Goal: Task Accomplishment & Management: Complete application form

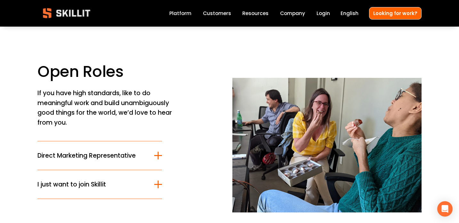
click at [118, 157] on span "Direct Marketing Representative" at bounding box center [95, 155] width 117 height 9
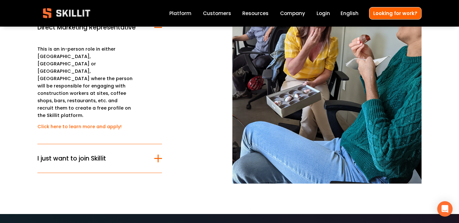
scroll to position [130, 0]
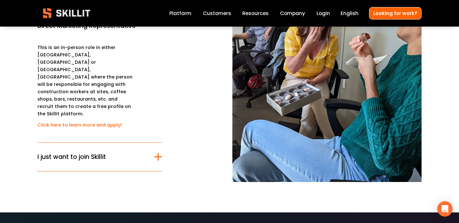
click at [98, 122] on link "Click here to learn more and apply!" at bounding box center [79, 125] width 84 height 6
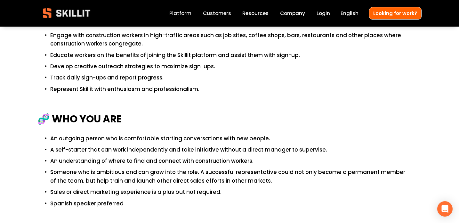
scroll to position [395, 0]
